Goal: Navigation & Orientation: Find specific page/section

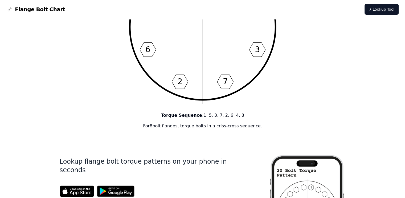
scroll to position [27, 0]
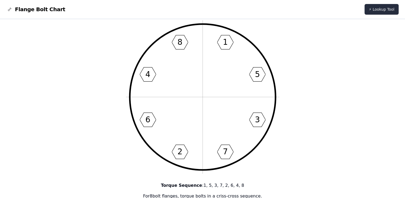
click at [386, 7] on link "⚡ Lookup Tool" at bounding box center [382, 9] width 34 height 11
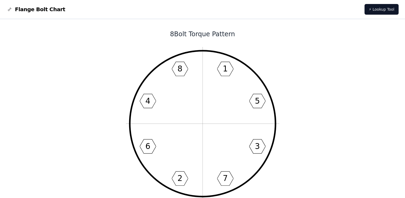
scroll to position [27, 0]
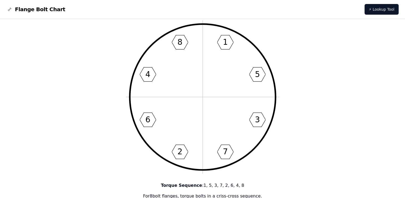
click at [21, 7] on span "Flange Bolt Chart" at bounding box center [40, 9] width 50 height 7
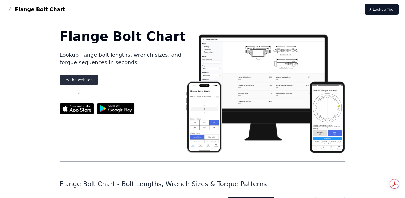
click at [83, 80] on link "Try the web tool" at bounding box center [79, 80] width 38 height 11
